Goal: Transaction & Acquisition: Purchase product/service

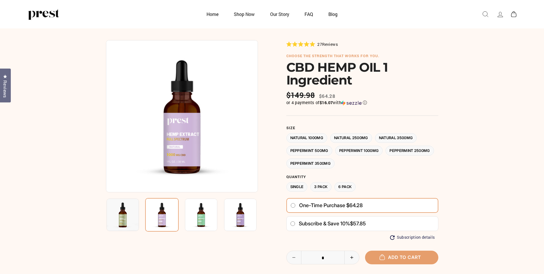
scroll to position [85, 0]
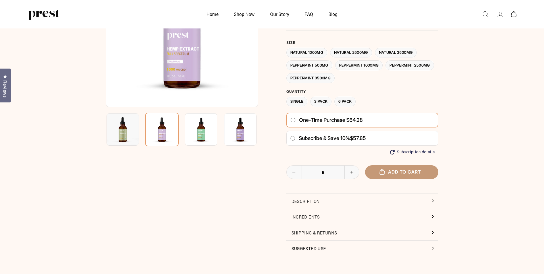
click at [403, 172] on button "Add to cart" at bounding box center [401, 171] width 73 height 13
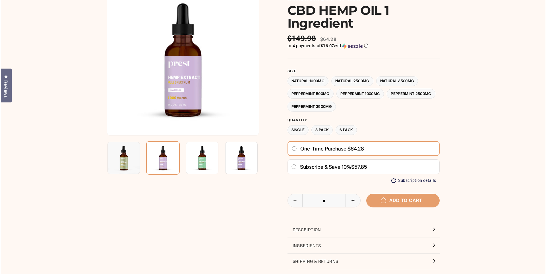
scroll to position [0, 0]
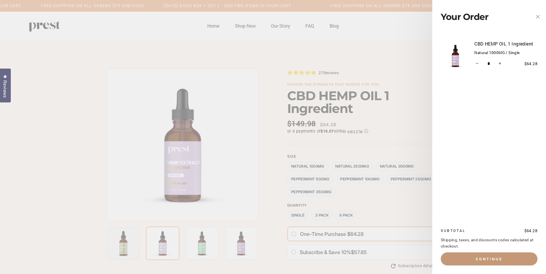
click at [481, 258] on button "Continue" at bounding box center [489, 258] width 97 height 13
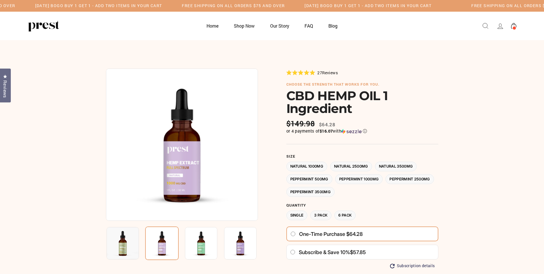
click at [199, 245] on img at bounding box center [201, 243] width 32 height 32
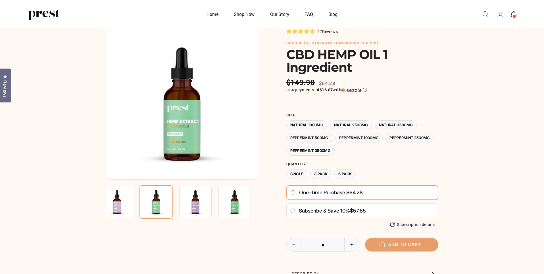
scroll to position [142, 0]
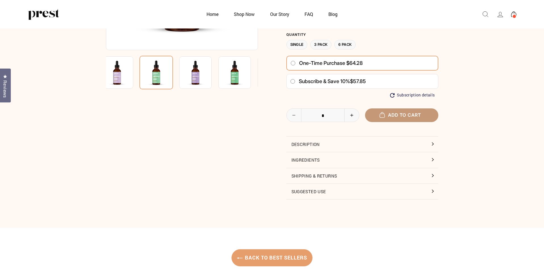
click at [405, 112] on button "Add to cart" at bounding box center [401, 114] width 73 height 13
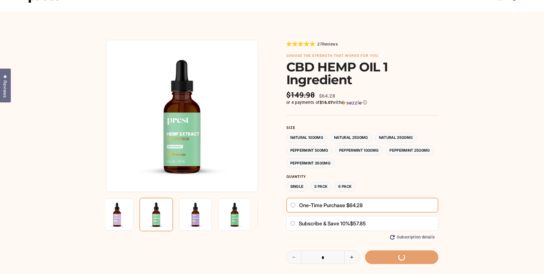
scroll to position [28, 0]
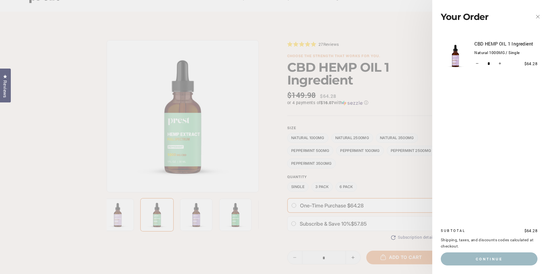
click at [358, 43] on main "27" at bounding box center [273, 221] width 546 height 418
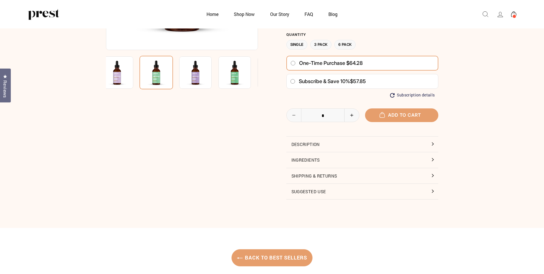
scroll to position [256, 0]
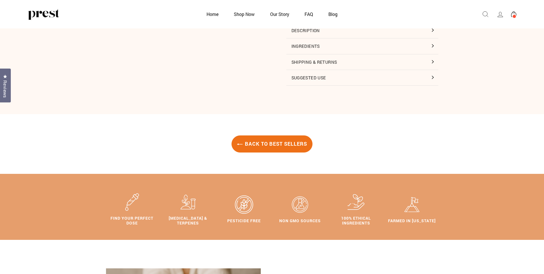
click at [303, 140] on link "Back to Best Sellers" at bounding box center [272, 143] width 81 height 17
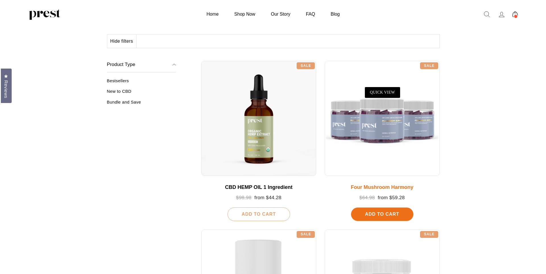
scroll to position [57, 0]
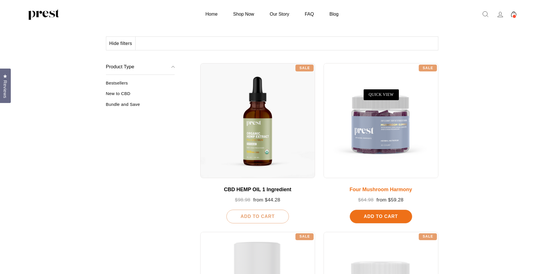
click at [373, 214] on span "Add To Cart" at bounding box center [381, 216] width 34 height 5
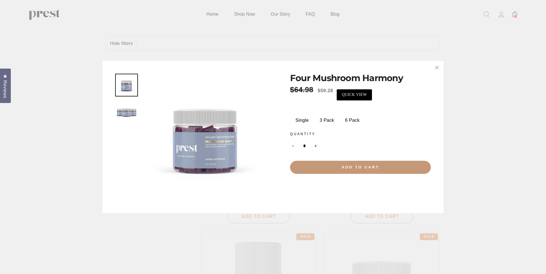
click at [388, 171] on button "Add to cart" at bounding box center [360, 167] width 141 height 13
